Goal: Task Accomplishment & Management: Manage account settings

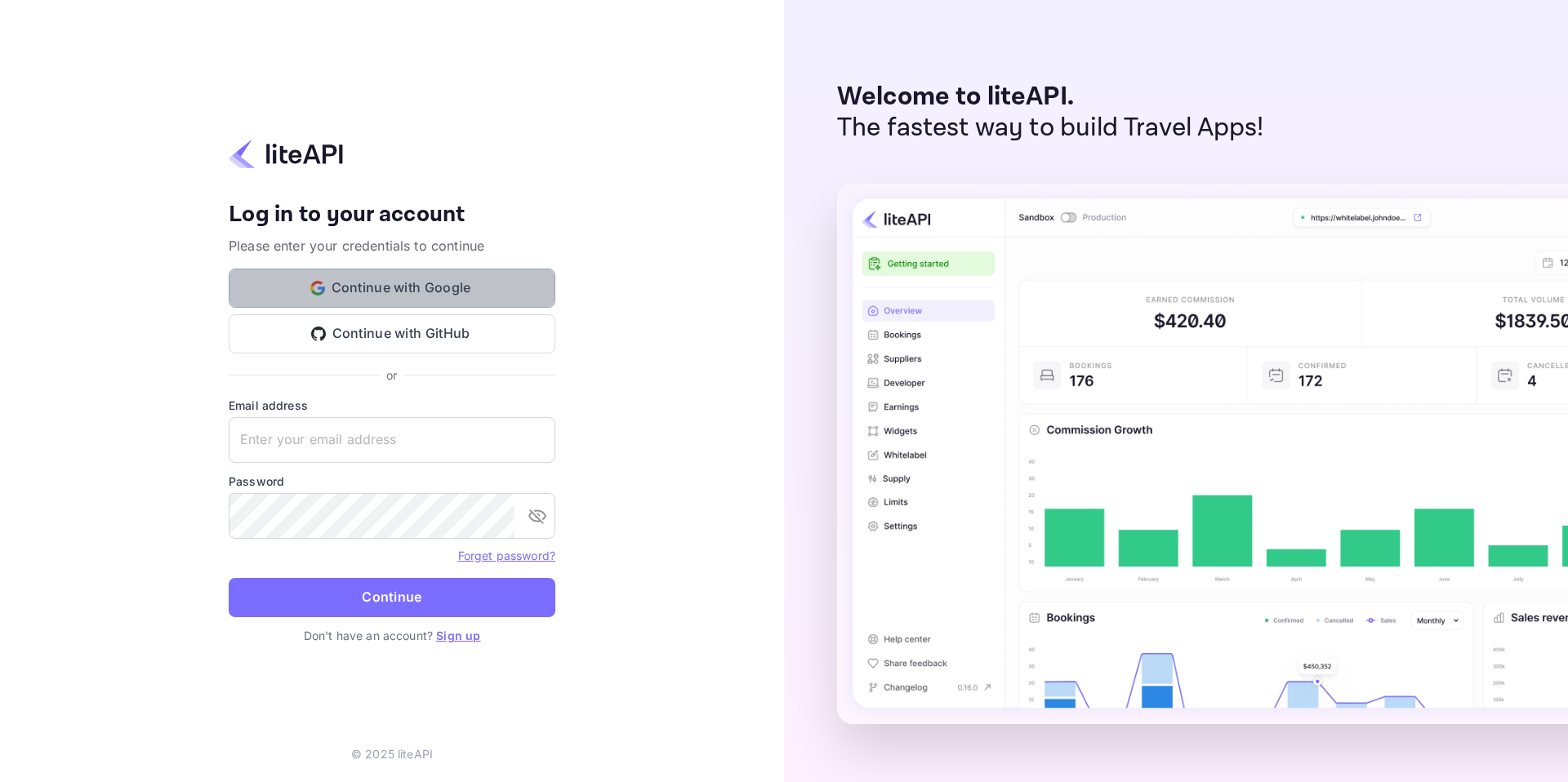
click at [451, 300] on button "Continue with Google" at bounding box center [392, 288] width 327 height 39
click at [445, 284] on button "Continue with Google" at bounding box center [392, 288] width 327 height 39
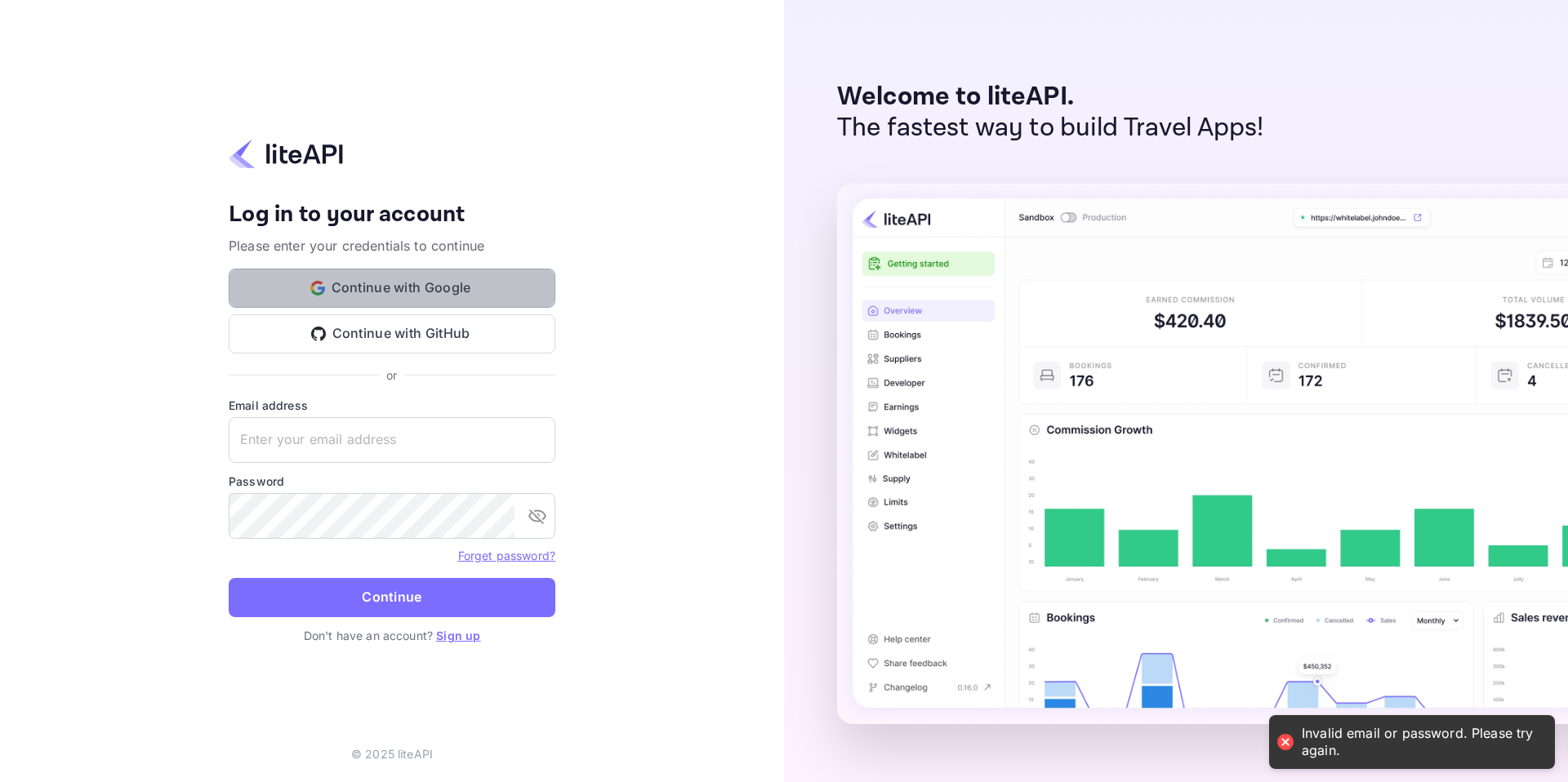
click at [445, 285] on button "Continue with Google" at bounding box center [392, 288] width 327 height 39
click at [1283, 746] on div at bounding box center [1285, 741] width 23 height 23
click at [1306, 748] on div "Invalid email or password. Please try again." at bounding box center [1421, 742] width 237 height 34
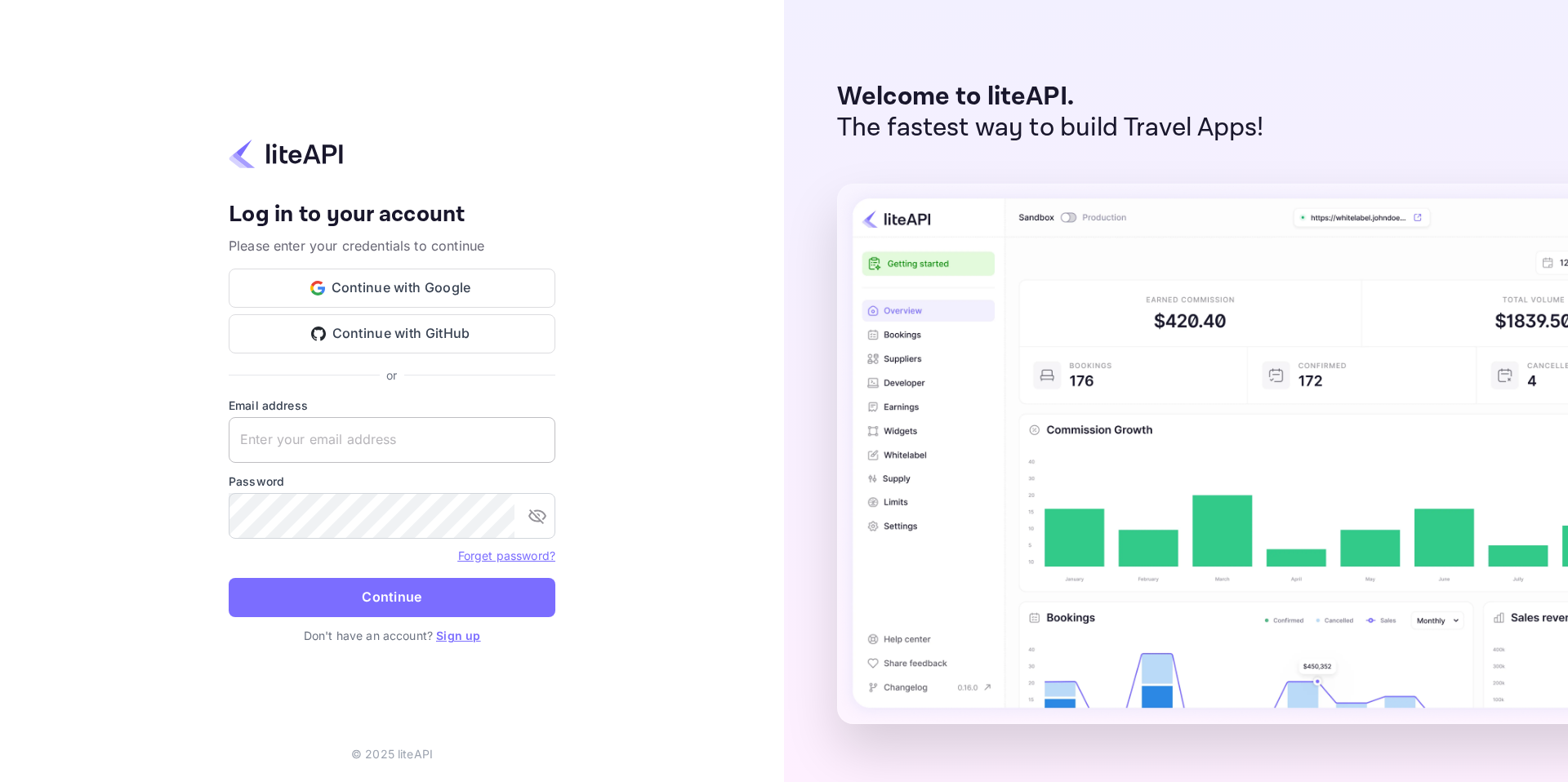
click at [348, 433] on input "text" at bounding box center [392, 440] width 327 height 46
click at [402, 337] on button "Continue with GitHub" at bounding box center [392, 333] width 327 height 39
click at [305, 436] on input "text" at bounding box center [392, 440] width 327 height 46
type input "wilka"
click at [517, 560] on link "Forget password?" at bounding box center [507, 555] width 98 height 14
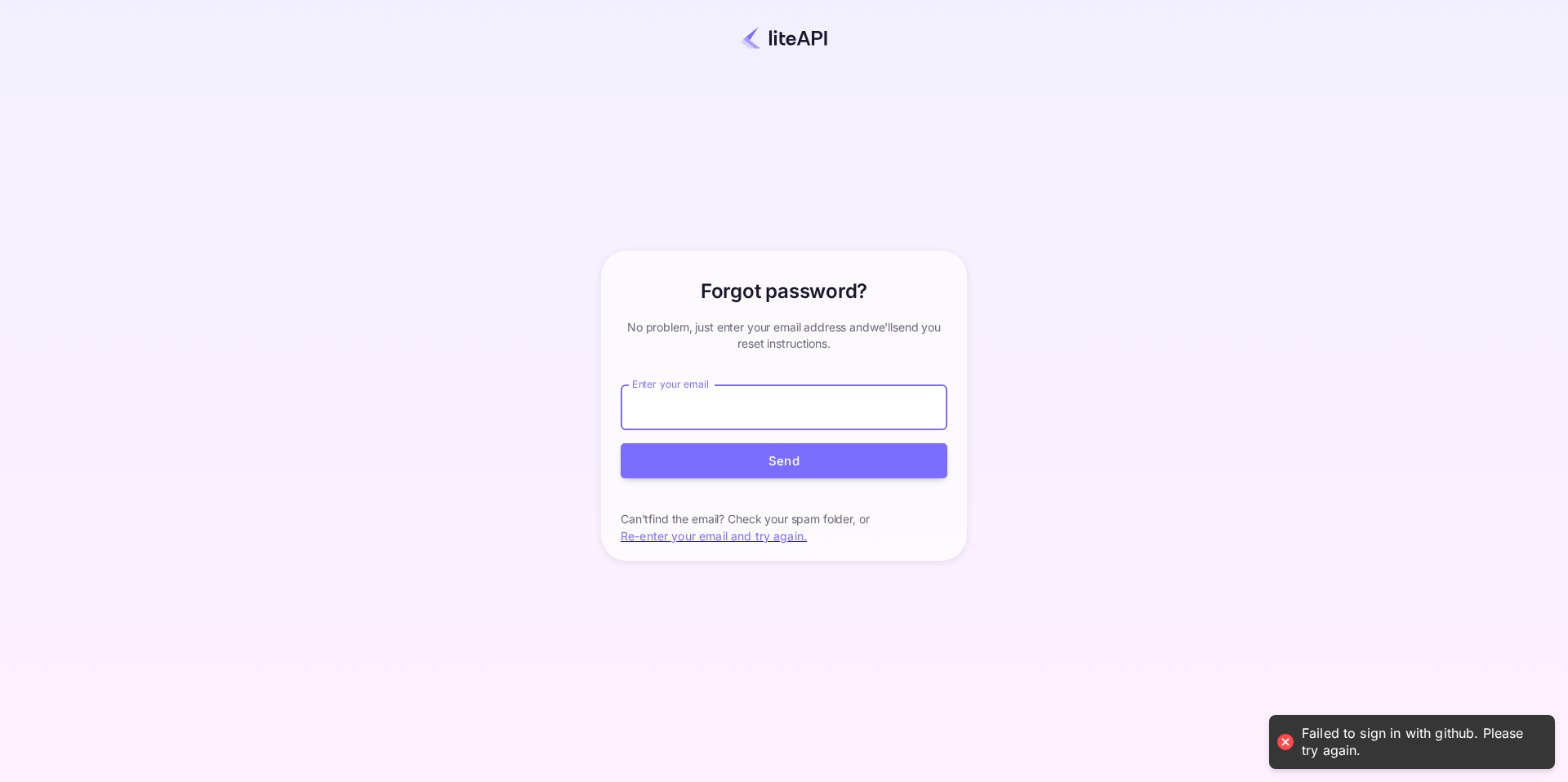
click at [662, 417] on input "Enter your email" at bounding box center [784, 407] width 327 height 46
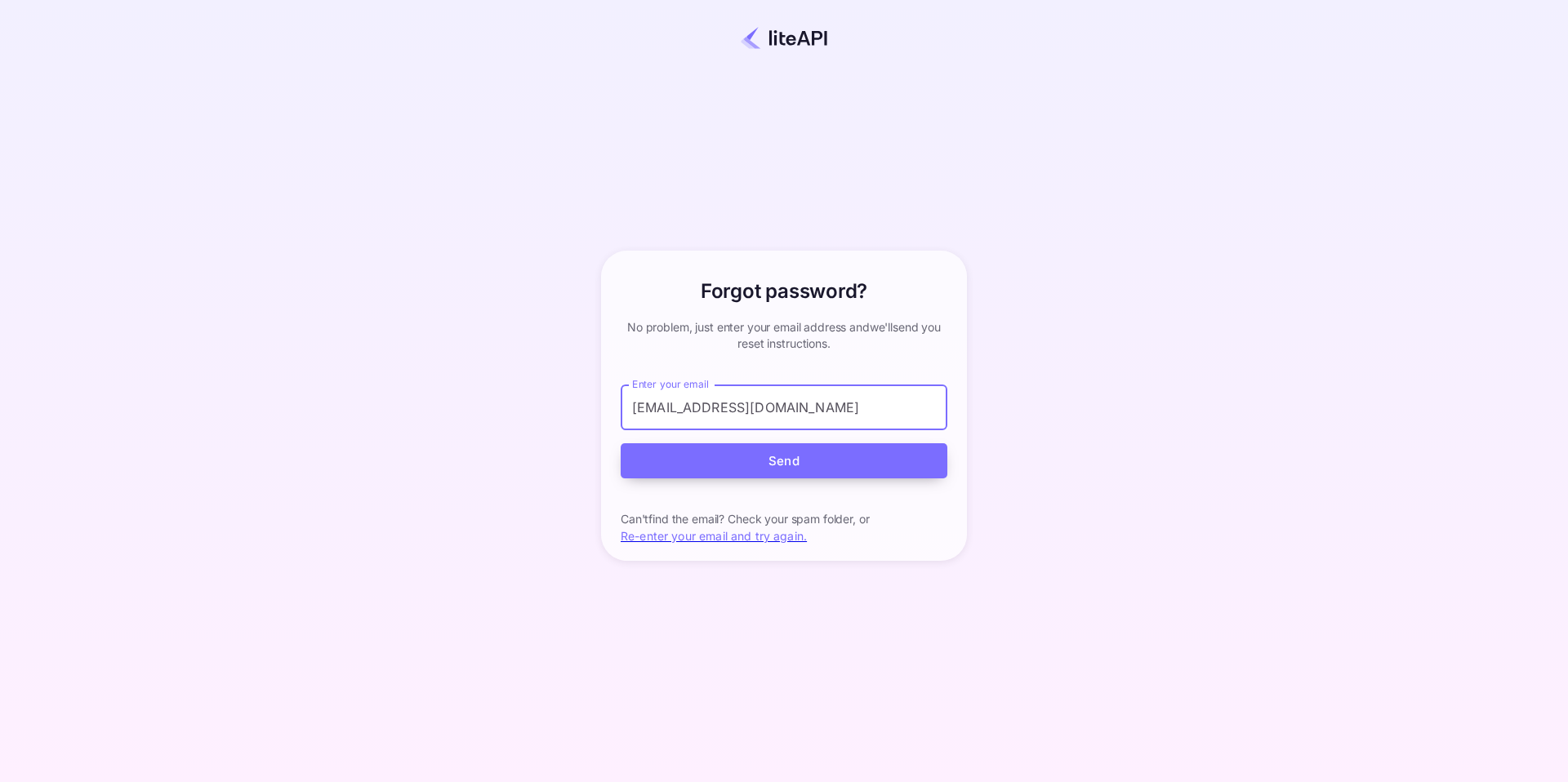
type input "[EMAIL_ADDRESS][DOMAIN_NAME]"
click at [790, 467] on button "Send" at bounding box center [784, 461] width 327 height 35
